Goal: Task Accomplishment & Management: Complete application form

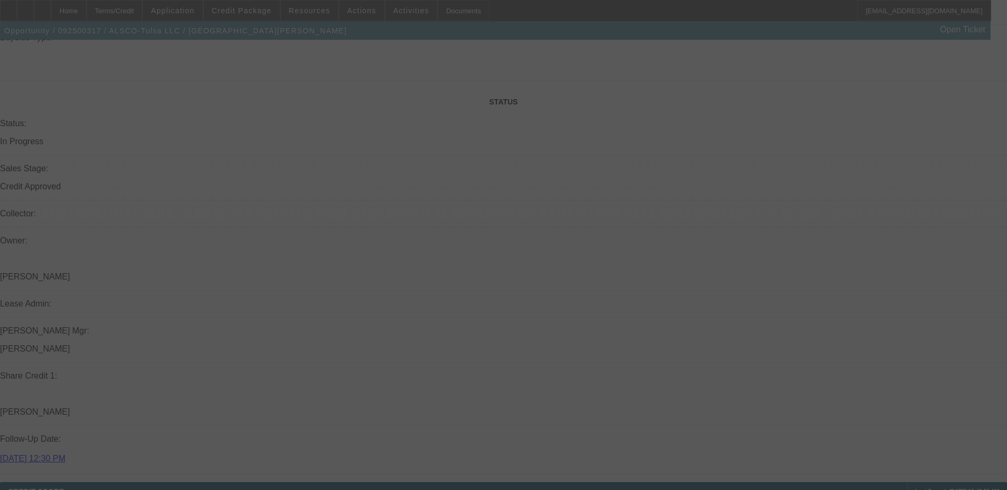
scroll to position [1274, 0]
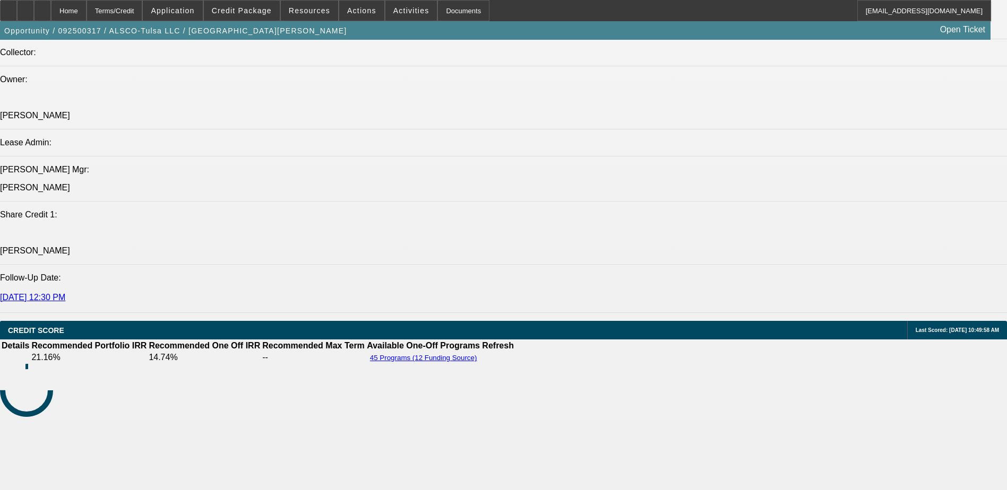
select select "0"
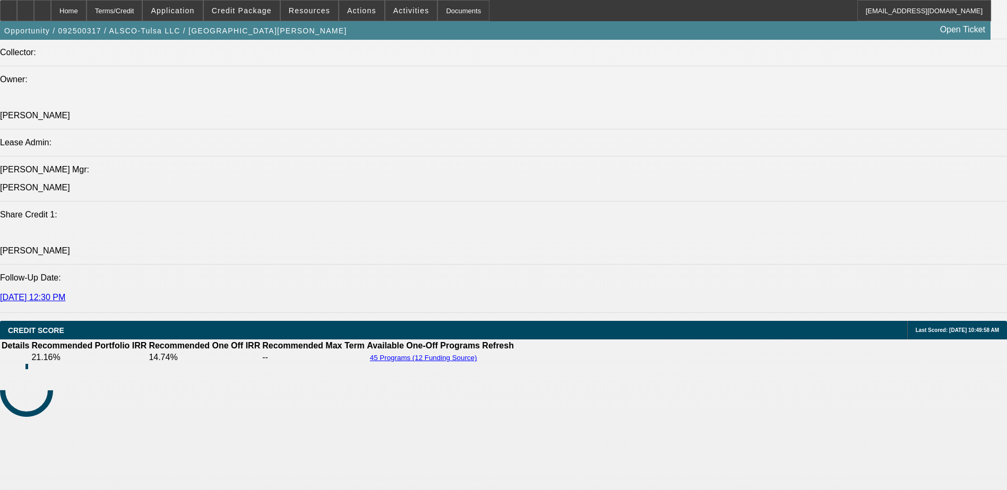
select select "0"
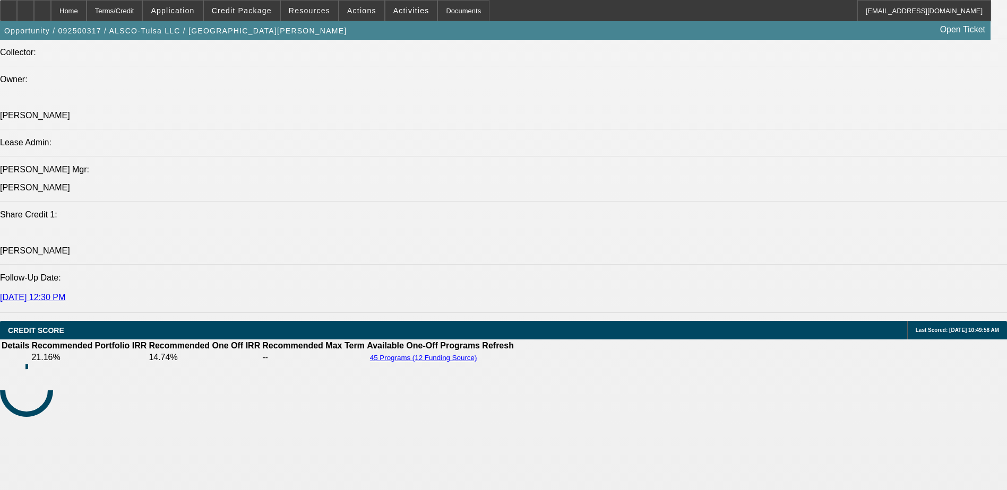
select select "0"
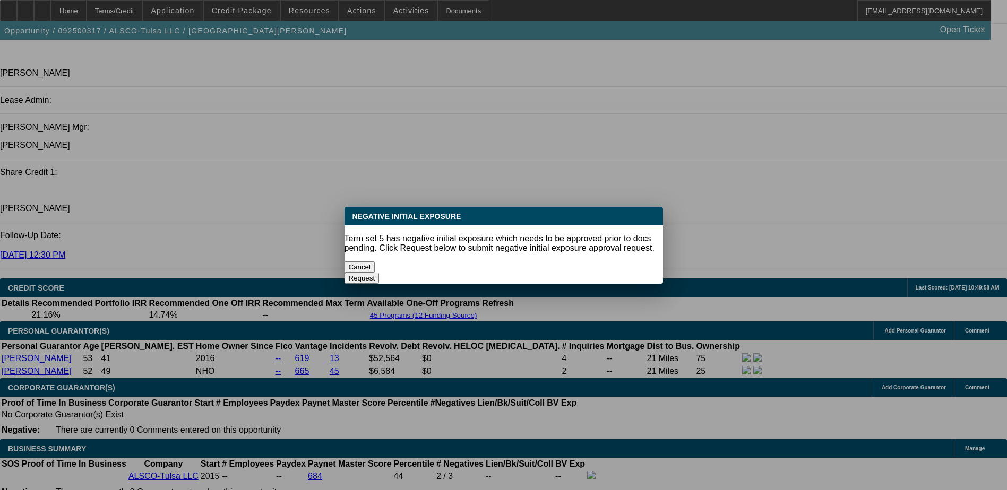
scroll to position [0, 0]
select select "1"
select select "6"
select select "1"
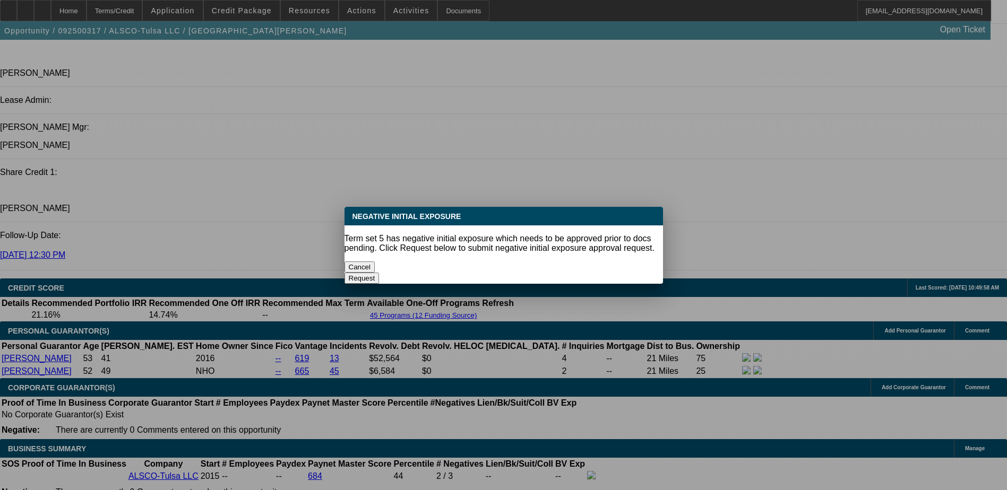
select select "1"
select select "6"
select select "1"
select select "6"
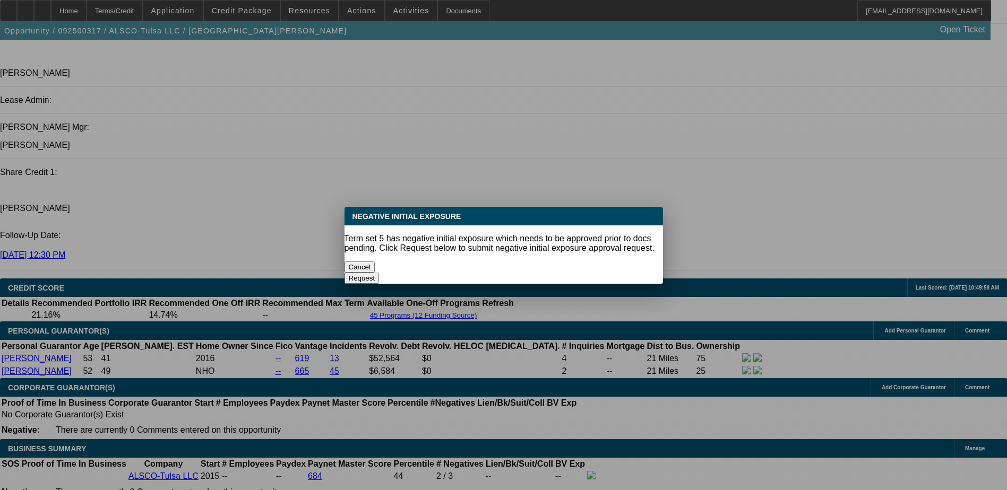
select select "1"
select select "6"
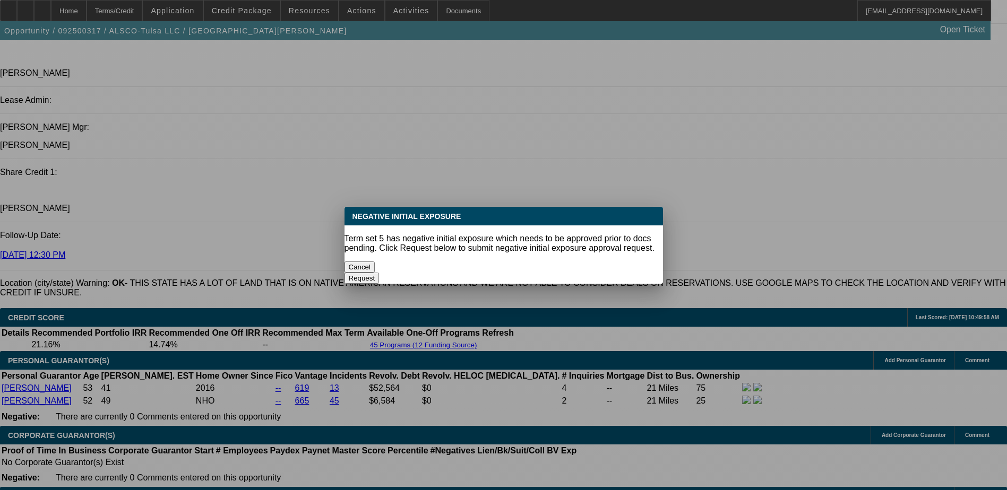
click at [375, 262] on button "Cancel" at bounding box center [359, 267] width 31 height 11
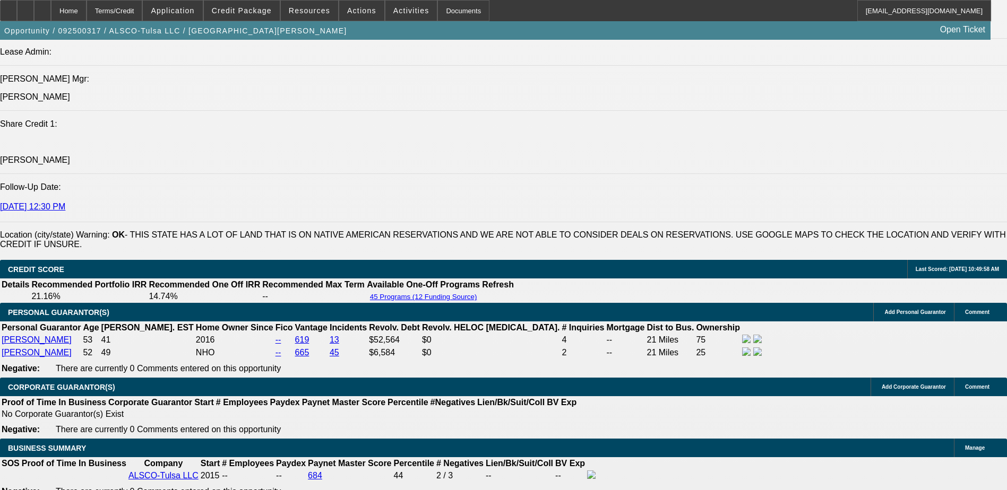
scroll to position [1263, 0]
